Goal: Transaction & Acquisition: Purchase product/service

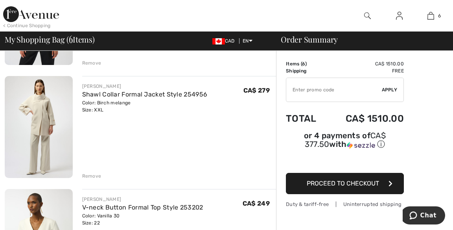
scroll to position [155, 0]
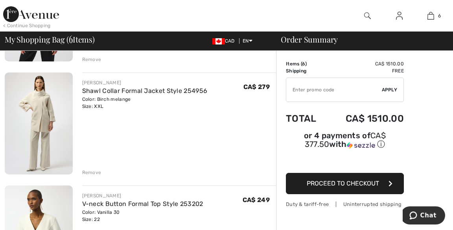
click at [94, 171] on div "Remove" at bounding box center [91, 172] width 19 height 7
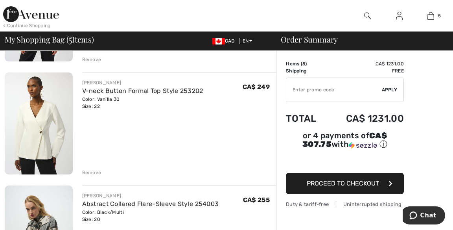
click at [94, 172] on div "Remove" at bounding box center [91, 172] width 19 height 7
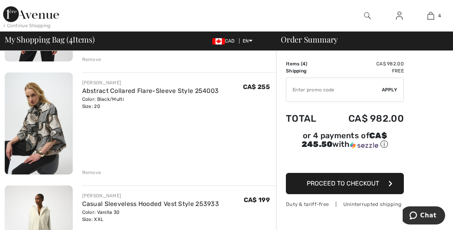
click at [96, 173] on div "Remove" at bounding box center [91, 172] width 19 height 7
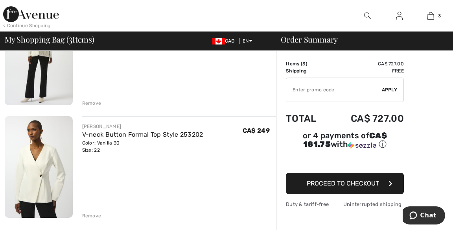
scroll to position [226, 0]
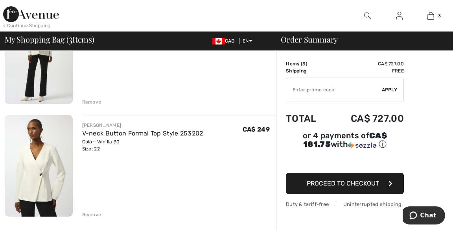
click at [96, 211] on div "Remove" at bounding box center [91, 214] width 19 height 7
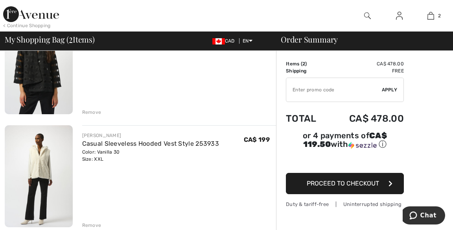
scroll to position [103, 0]
click at [96, 225] on div "Remove" at bounding box center [91, 224] width 19 height 7
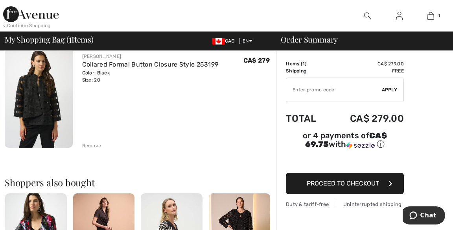
scroll to position [69, 0]
click at [92, 145] on div "Remove" at bounding box center [91, 145] width 19 height 7
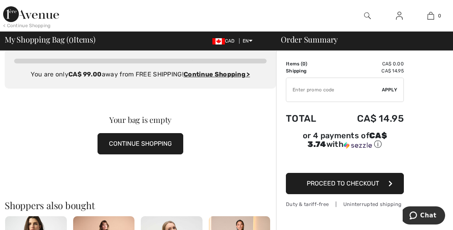
scroll to position [0, 0]
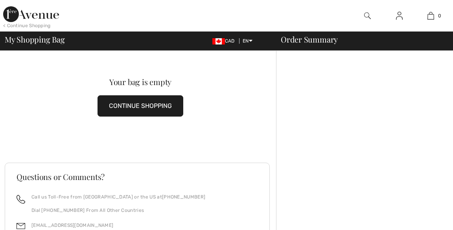
click at [44, 18] on img at bounding box center [31, 14] width 56 height 16
click at [41, 15] on img at bounding box center [31, 14] width 56 height 16
